Goal: Complete application form

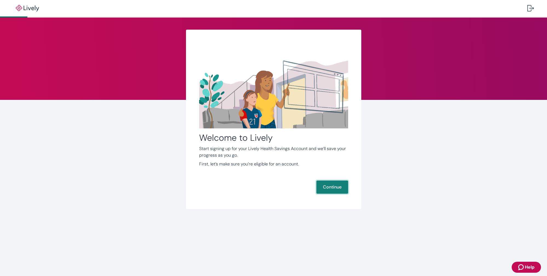
click at [329, 187] on button "Continue" at bounding box center [332, 186] width 32 height 13
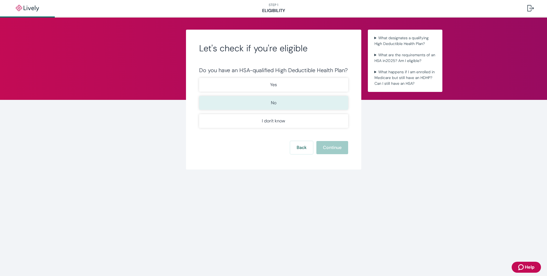
click at [285, 105] on button "No" at bounding box center [273, 103] width 149 height 14
click at [326, 147] on button "Continue" at bounding box center [332, 147] width 32 height 13
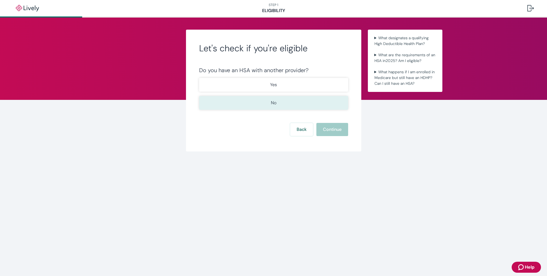
click at [278, 106] on button "No" at bounding box center [273, 103] width 149 height 14
click at [328, 130] on button "Continue" at bounding box center [332, 129] width 32 height 13
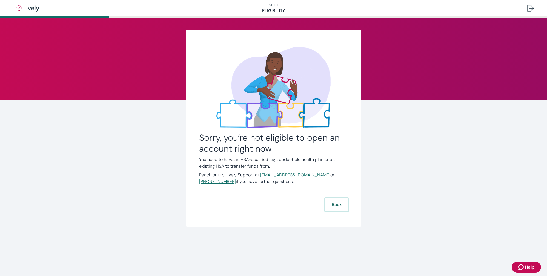
click at [335, 206] on button "Back" at bounding box center [336, 204] width 23 height 13
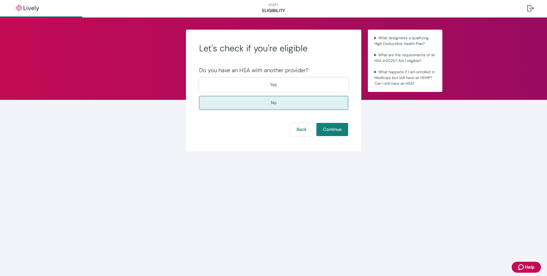
click at [278, 105] on button "No" at bounding box center [273, 103] width 149 height 14
click at [295, 128] on button "Back" at bounding box center [301, 129] width 23 height 13
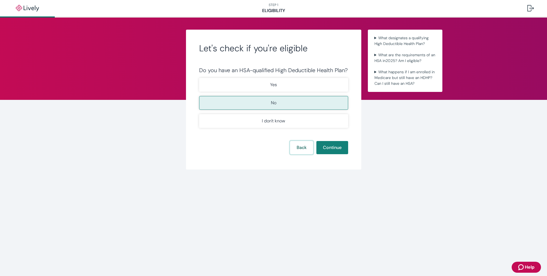
click at [298, 147] on button "Back" at bounding box center [301, 147] width 23 height 13
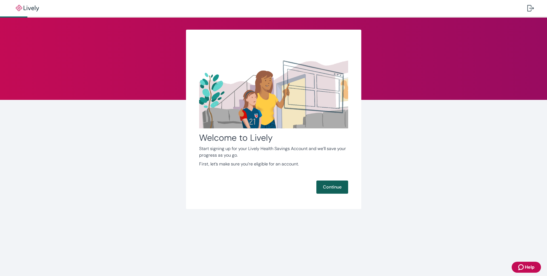
click at [330, 185] on button "Continue" at bounding box center [332, 186] width 32 height 13
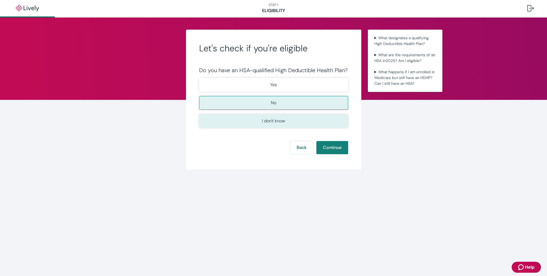
click at [277, 124] on p "I don't know" at bounding box center [273, 120] width 23 height 7
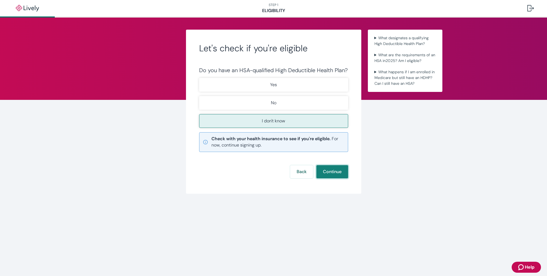
click at [329, 173] on button "Continue" at bounding box center [332, 171] width 32 height 13
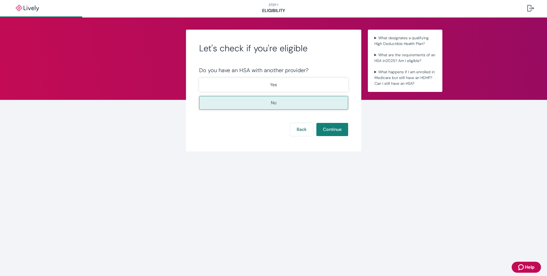
click at [271, 105] on p "No" at bounding box center [273, 102] width 5 height 7
click at [326, 131] on button "Continue" at bounding box center [332, 129] width 32 height 13
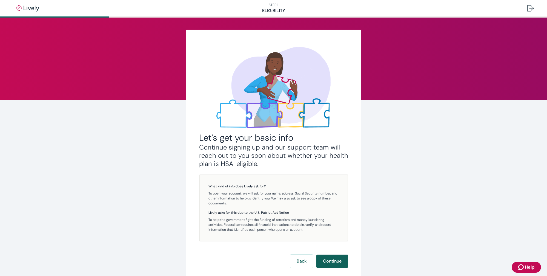
click at [333, 261] on button "Continue" at bounding box center [332, 260] width 32 height 13
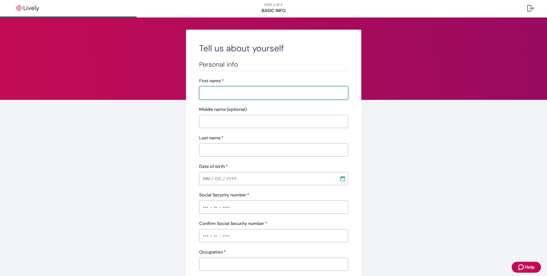
click at [231, 94] on input "First name   *" at bounding box center [271, 92] width 145 height 11
type input "[PERSON_NAME]"
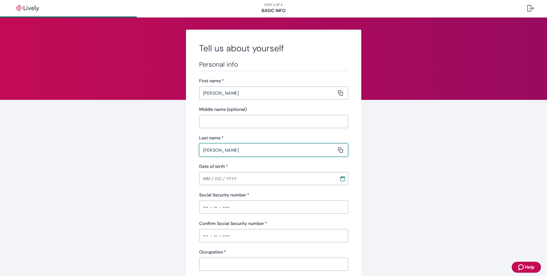
type input "[PERSON_NAME]"
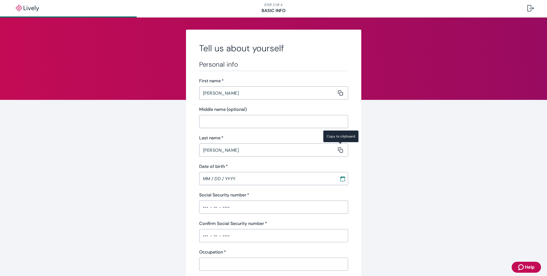
click at [240, 179] on input "MM / DD / YYYY" at bounding box center [267, 178] width 136 height 11
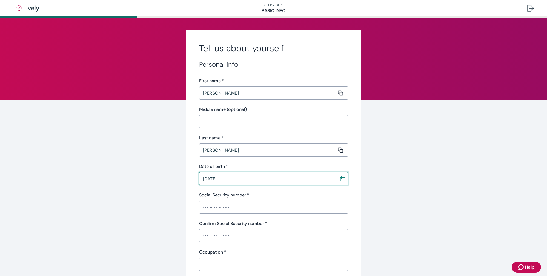
type input "[DATE]"
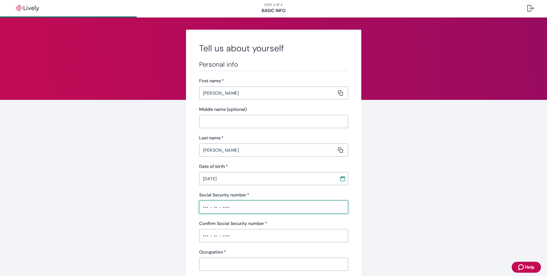
click at [233, 206] on input "Social Security number   *" at bounding box center [273, 206] width 149 height 11
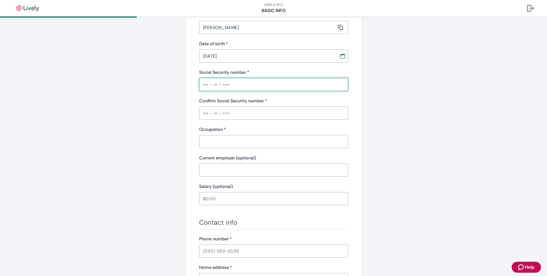
scroll to position [121, 0]
